Goal: Task Accomplishment & Management: Complete application form

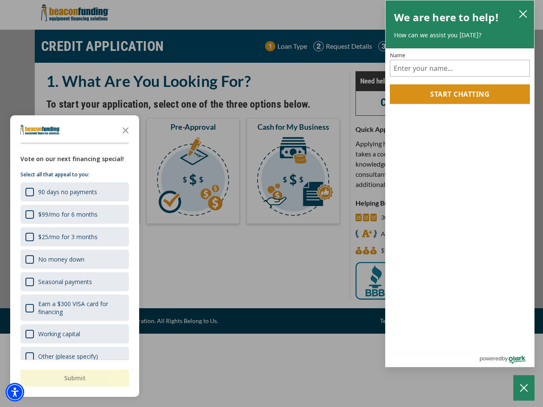
click at [271, 204] on div "button" at bounding box center [271, 203] width 543 height 407
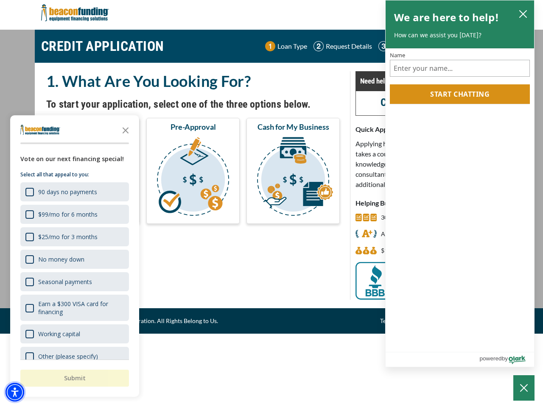
click at [15, 392] on img "Accessibility Menu" at bounding box center [15, 392] width 19 height 19
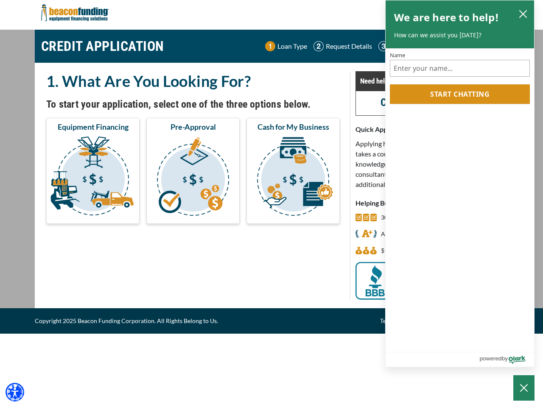
click at [271, 204] on body "Skip to main content Enable accessibility for low vision Open the accessibility…" at bounding box center [271, 203] width 543 height 407
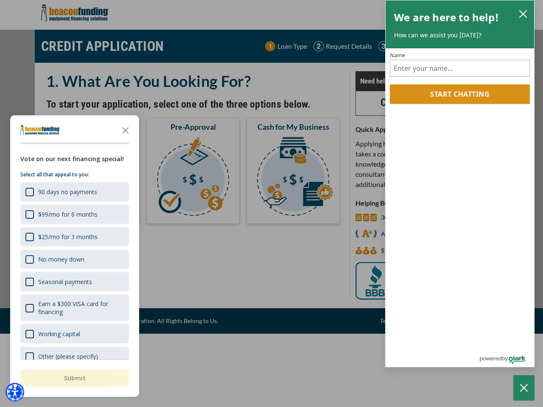
click at [126, 130] on body "Skip to main content Enable accessibility for low vision Open the accessibility…" at bounding box center [271, 203] width 543 height 407
click at [74, 192] on body "Skip to main content Enable accessibility for low vision Open the accessibility…" at bounding box center [271, 203] width 543 height 407
click at [74, 214] on body "Skip to main content Enable accessibility for low vision Open the accessibility…" at bounding box center [271, 203] width 543 height 407
click at [74, 237] on body "Skip to main content Enable accessibility for low vision Open the accessibility…" at bounding box center [271, 203] width 543 height 407
click at [74, 259] on body "Skip to main content Enable accessibility for low vision Open the accessibility…" at bounding box center [271, 203] width 543 height 407
